Goal: Find specific page/section: Find specific page/section

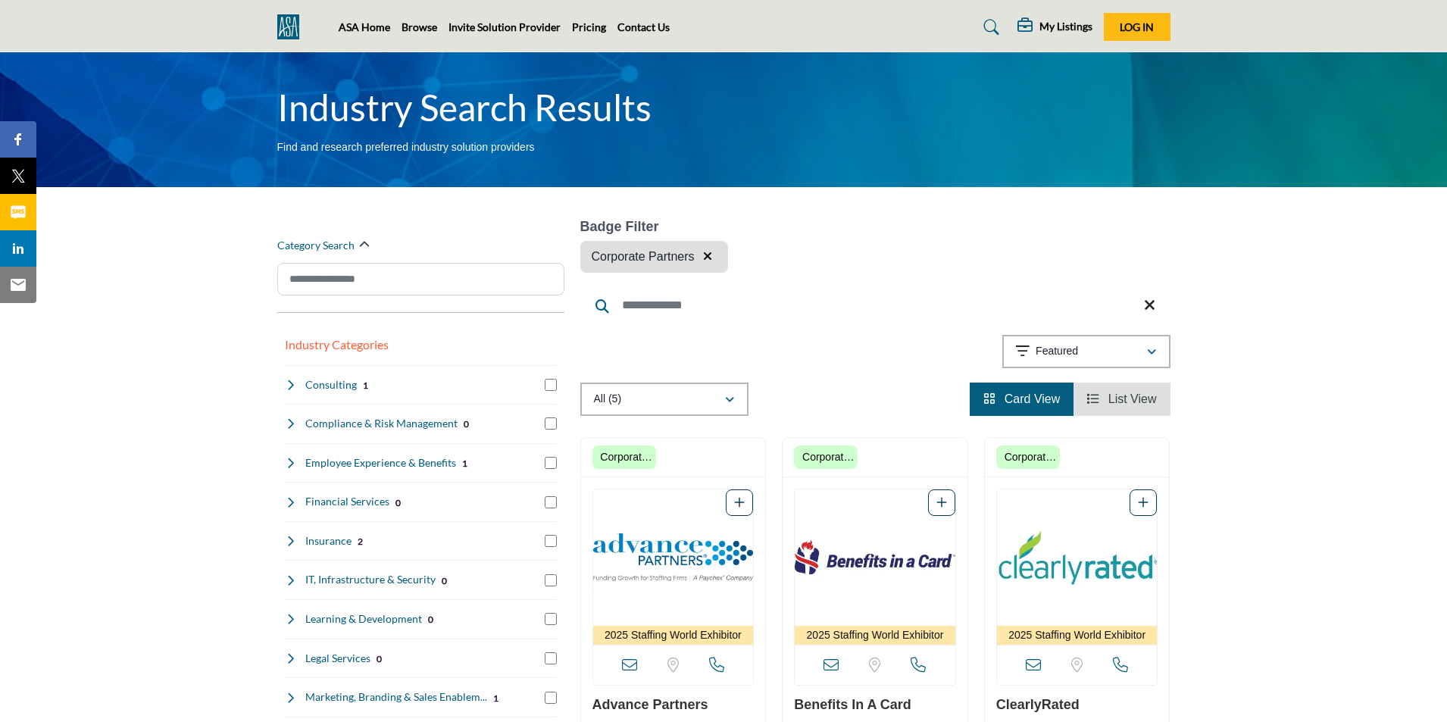
click at [705, 255] on icon "button" at bounding box center [707, 256] width 9 height 12
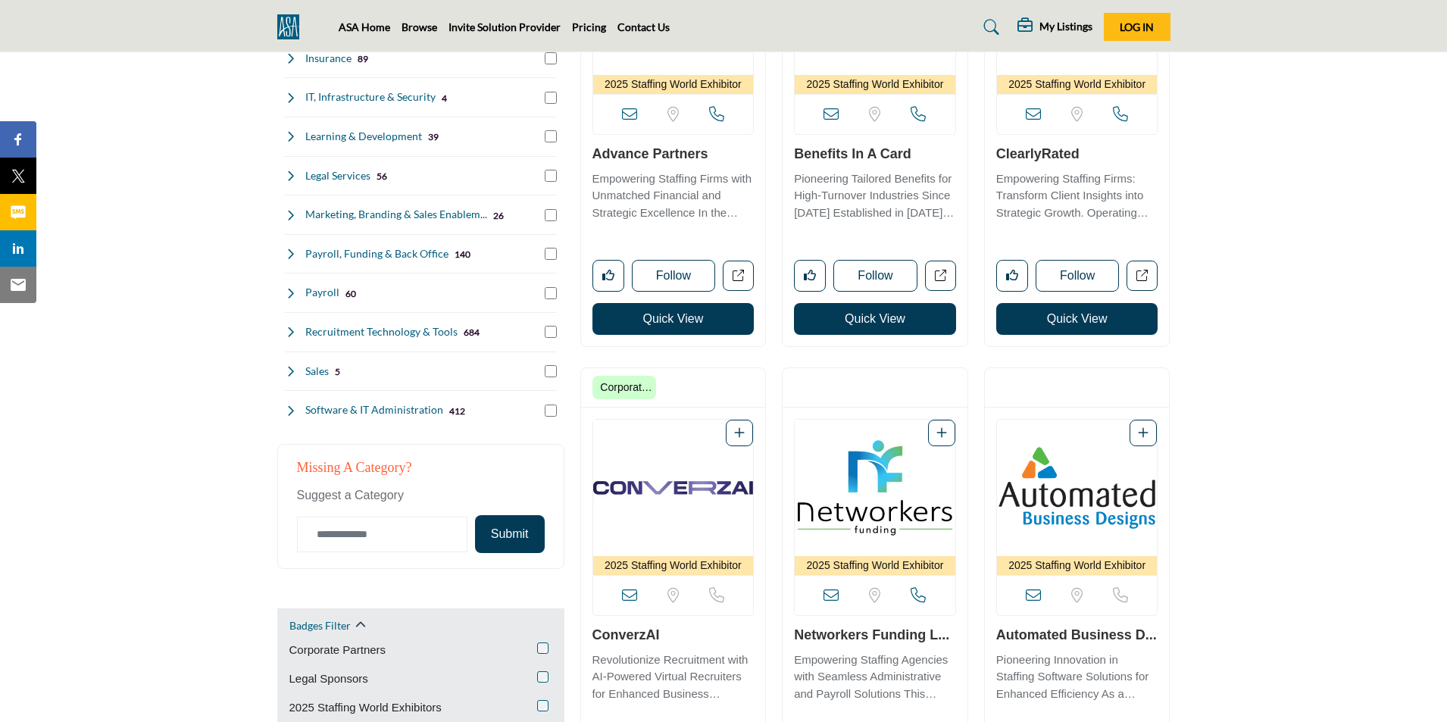
scroll to position [758, 0]
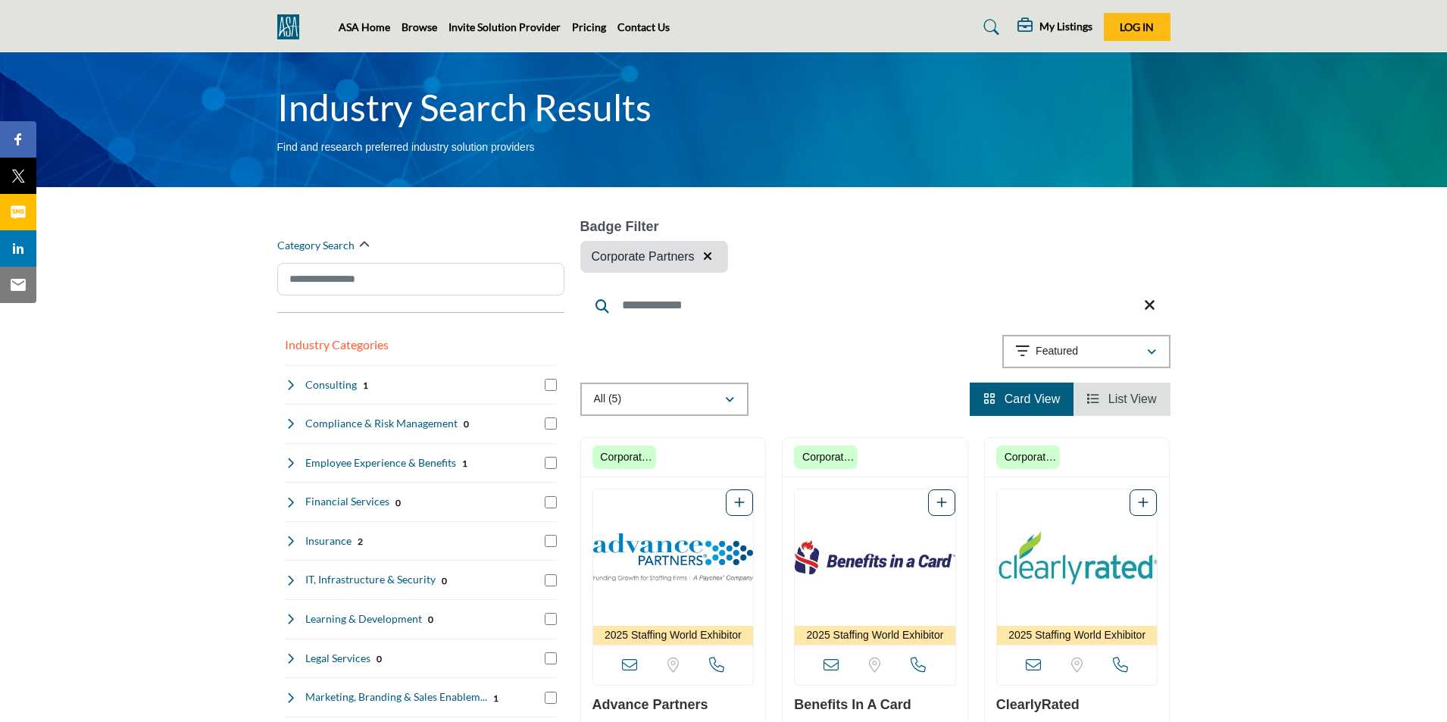
click at [709, 255] on icon "button" at bounding box center [707, 256] width 9 height 12
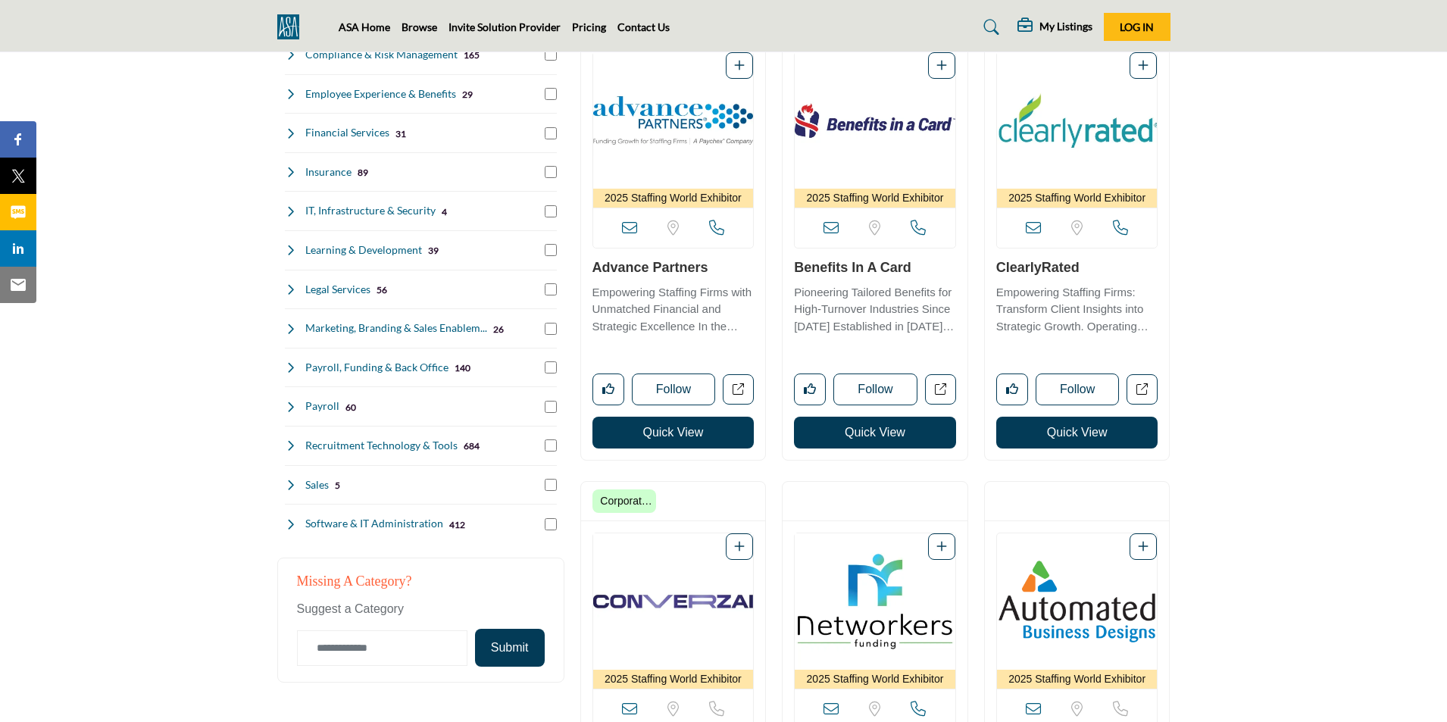
scroll to position [455, 0]
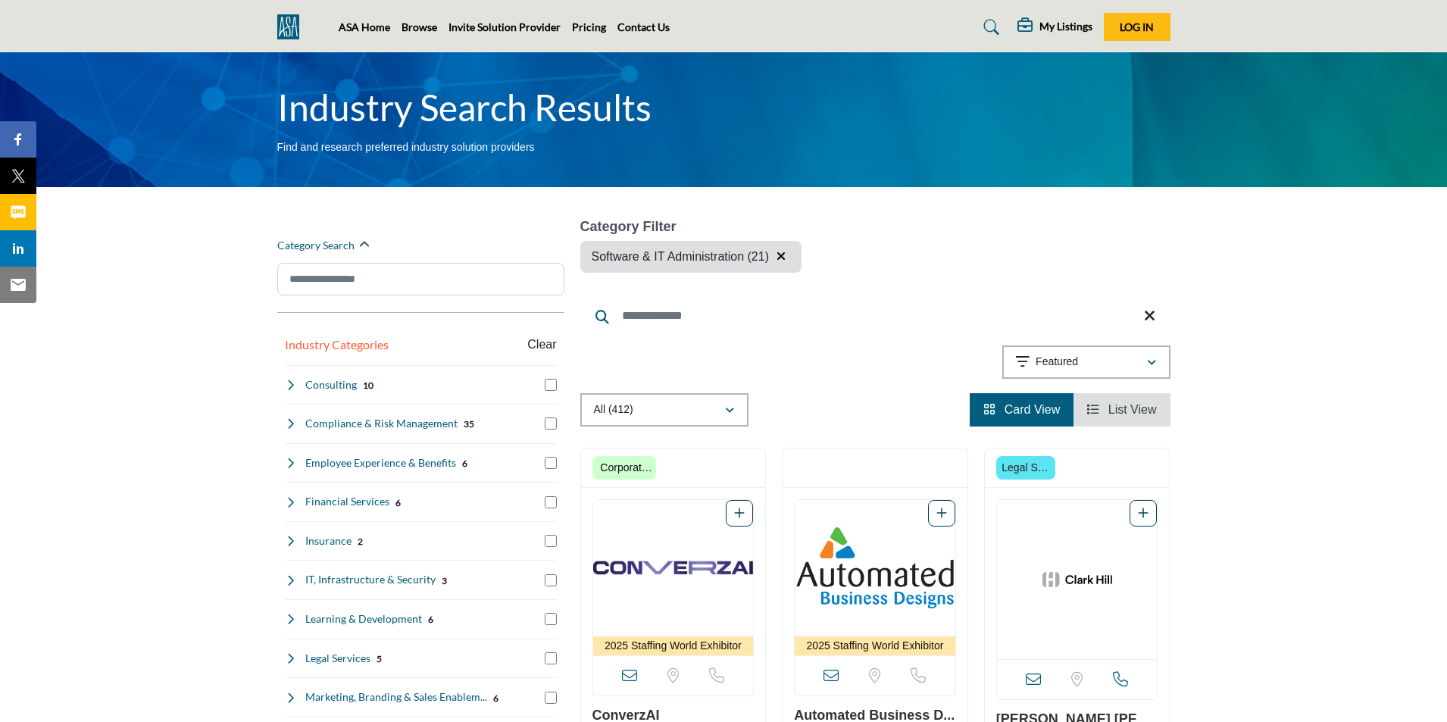
click at [781, 255] on icon "button" at bounding box center [781, 256] width 9 height 12
